Goal: Check status

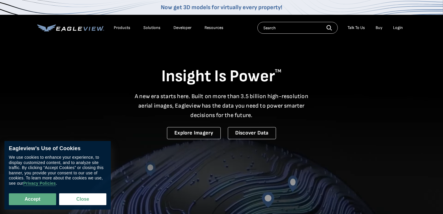
click at [400, 27] on div "Login" at bounding box center [399, 27] width 10 height 5
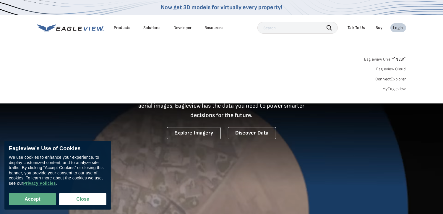
click at [394, 89] on link "MyEagleview" at bounding box center [395, 88] width 24 height 5
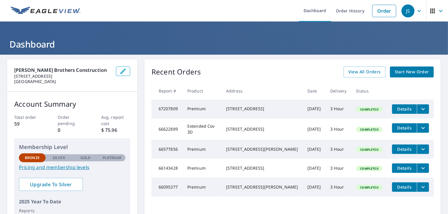
drag, startPoint x: 400, startPoint y: 110, endPoint x: 293, endPoint y: 111, distance: 106.2
click at [293, 111] on tr "67207809 Premium [STREET_ADDRESS] [DATE] 3 Hour Completed Details" at bounding box center [292, 109] width 282 height 19
click at [419, 112] on icon "filesDropdownBtn-67207809" at bounding box center [422, 109] width 7 height 7
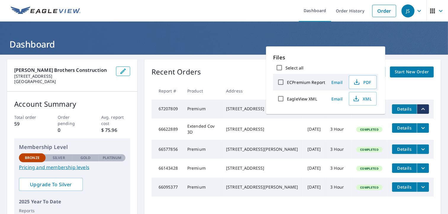
click at [342, 130] on td "3 Hour" at bounding box center [338, 129] width 26 height 21
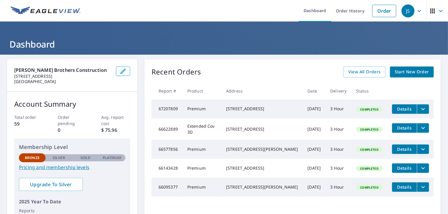
click at [256, 109] on div "[STREET_ADDRESS]" at bounding box center [262, 109] width 72 height 6
